Goal: Task Accomplishment & Management: Complete application form

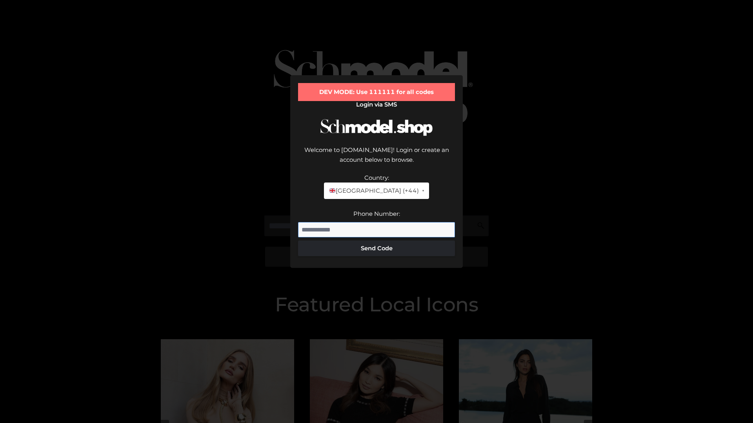
click at [376, 222] on input "Phone Number:" at bounding box center [376, 230] width 157 height 16
type input "**********"
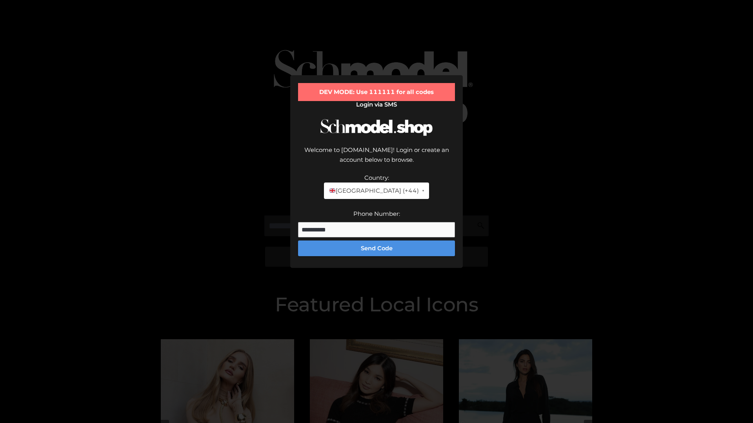
click at [376, 241] on button "Send Code" at bounding box center [376, 249] width 157 height 16
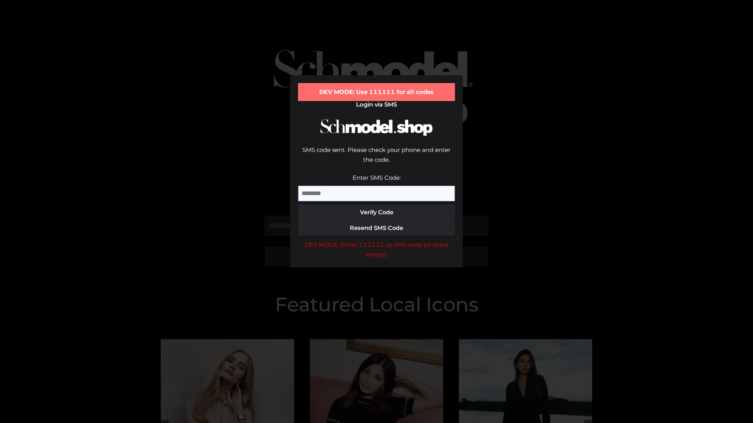
click at [376, 186] on input "Enter SMS Code:" at bounding box center [376, 194] width 157 height 16
type input "******"
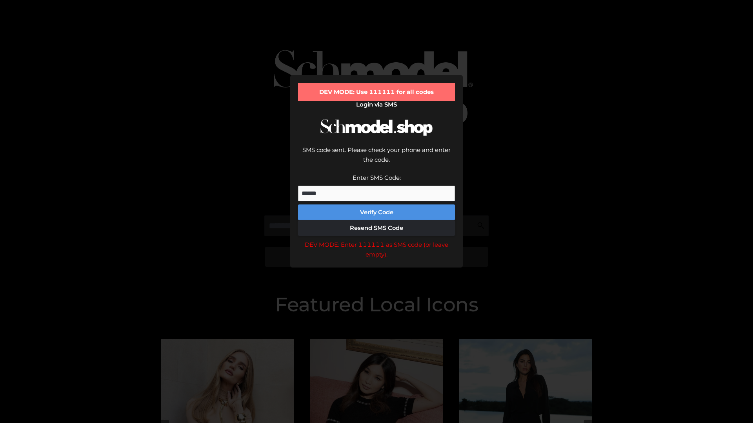
click at [376, 205] on button "Verify Code" at bounding box center [376, 213] width 157 height 16
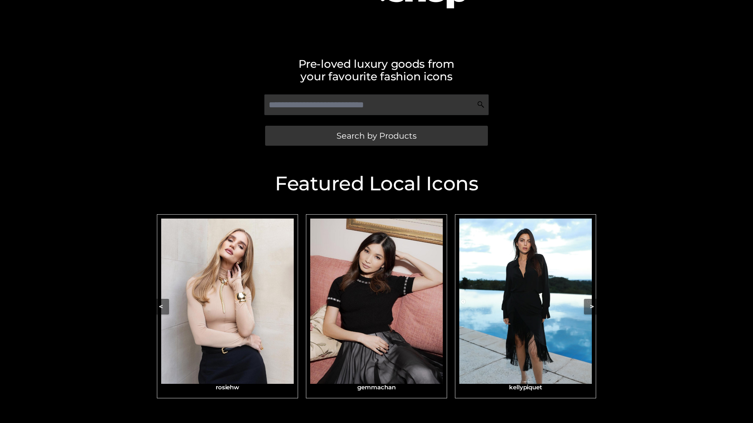
scroll to position [141, 0]
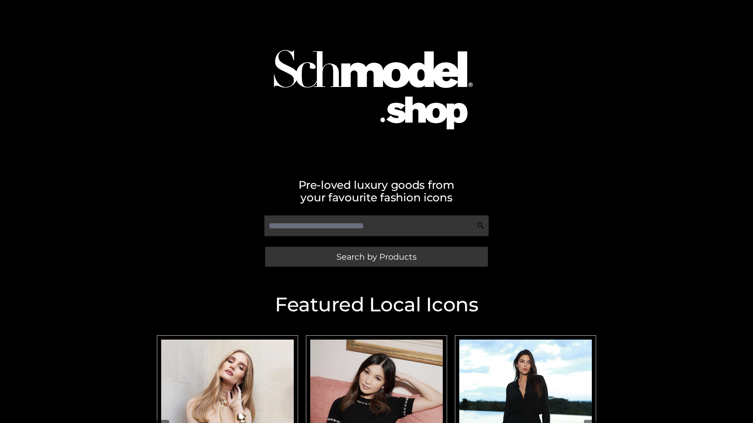
scroll to position [12, 0]
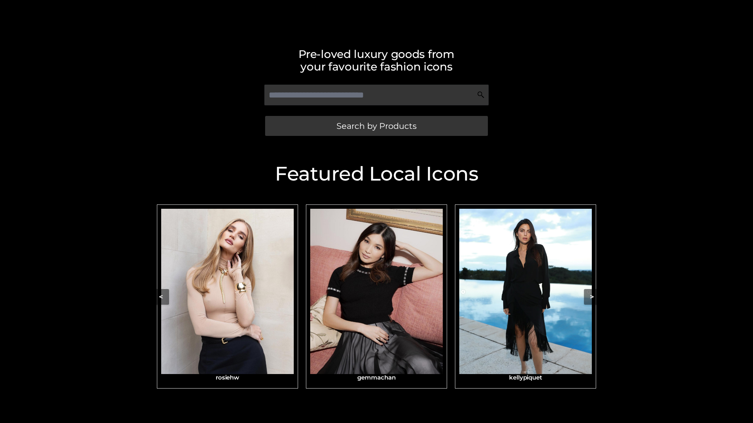
scroll to position [167, 0]
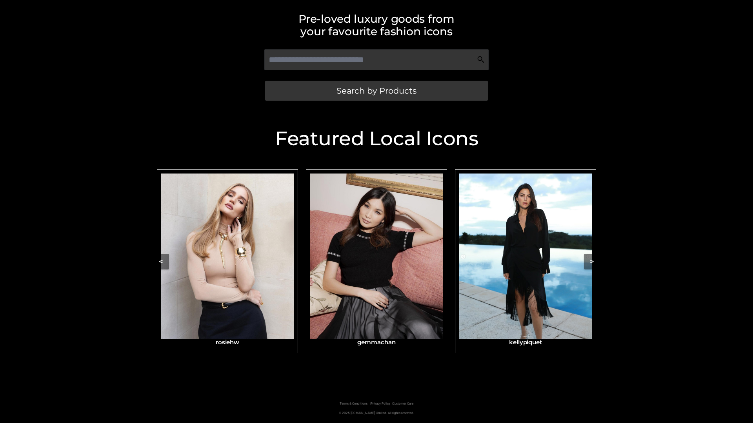
scroll to position [167, 0]
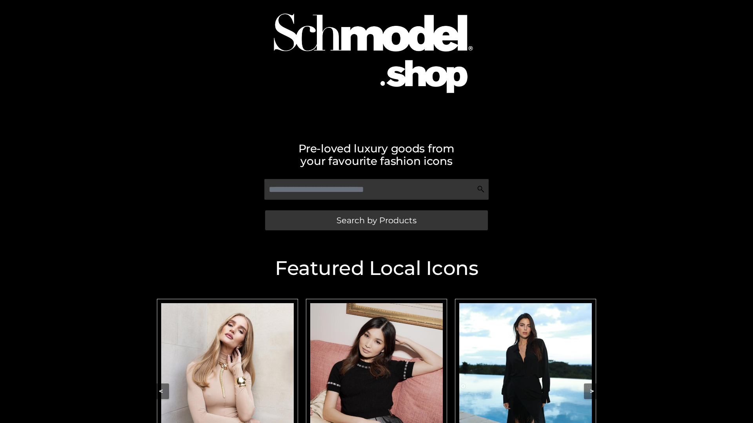
scroll to position [59, 0]
